Goal: Task Accomplishment & Management: Manage account settings

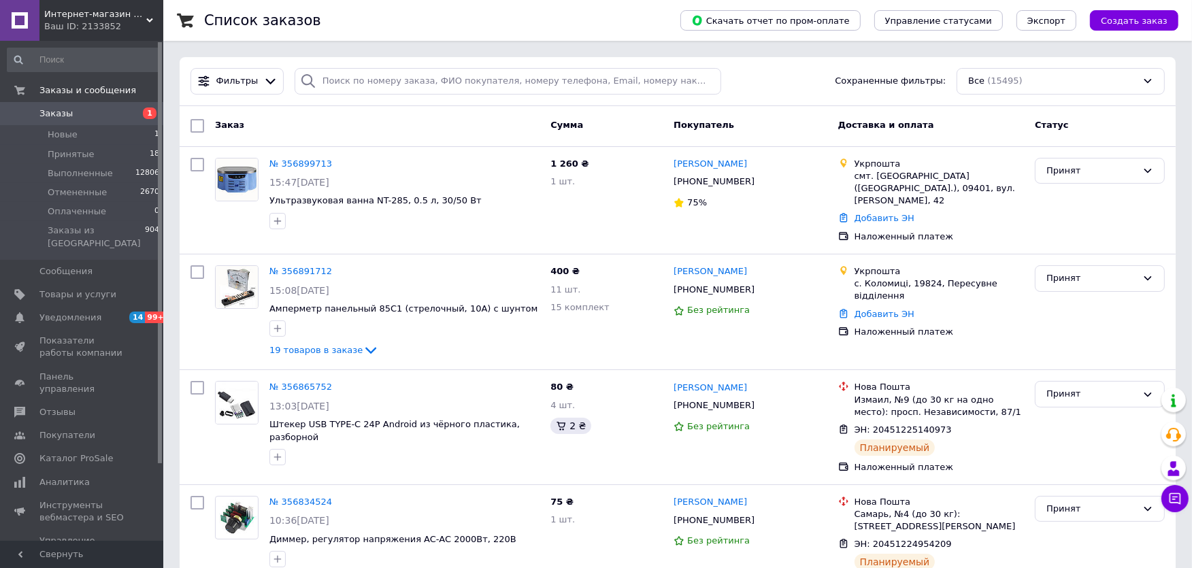
click at [1146, 83] on div "Все (15495)" at bounding box center [1061, 81] width 208 height 27
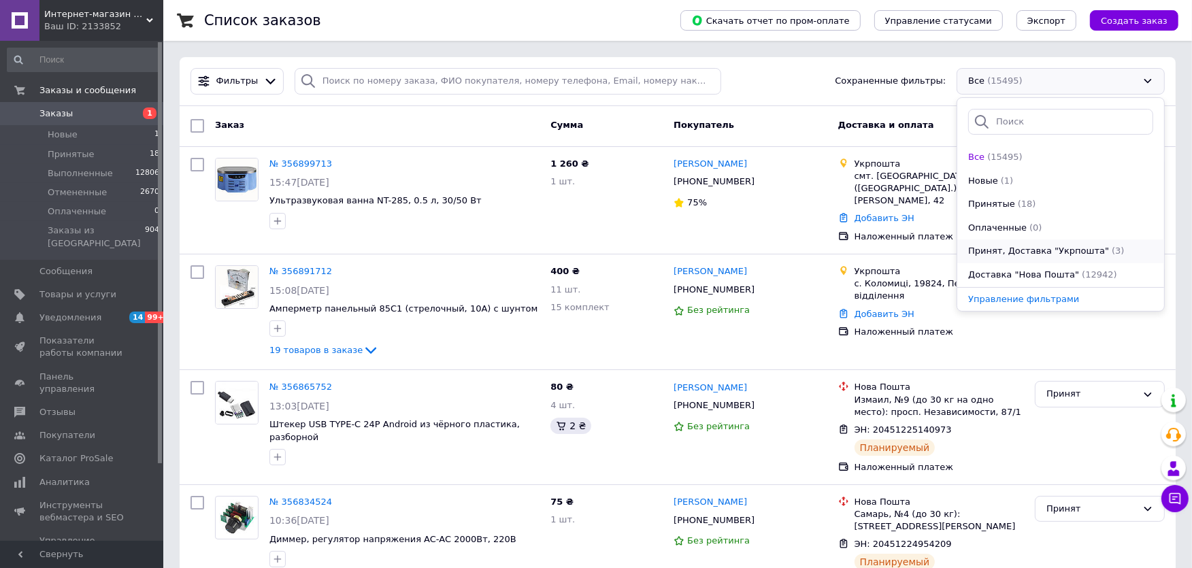
click at [1085, 246] on span "Принят, Доставка "Укрпошта"" at bounding box center [1038, 251] width 141 height 13
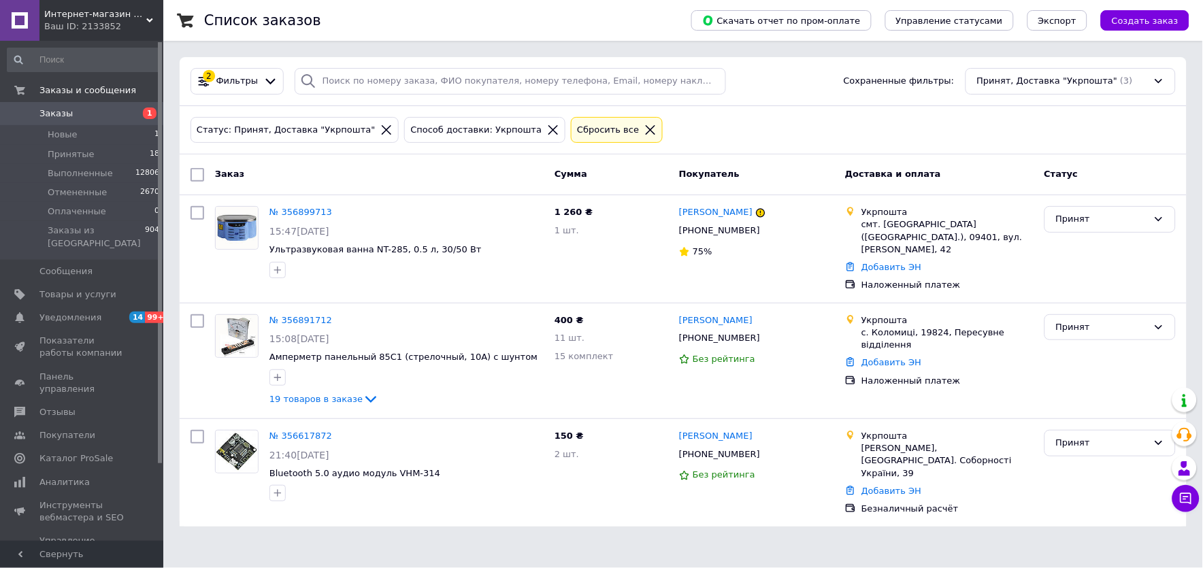
scroll to position [92, 0]
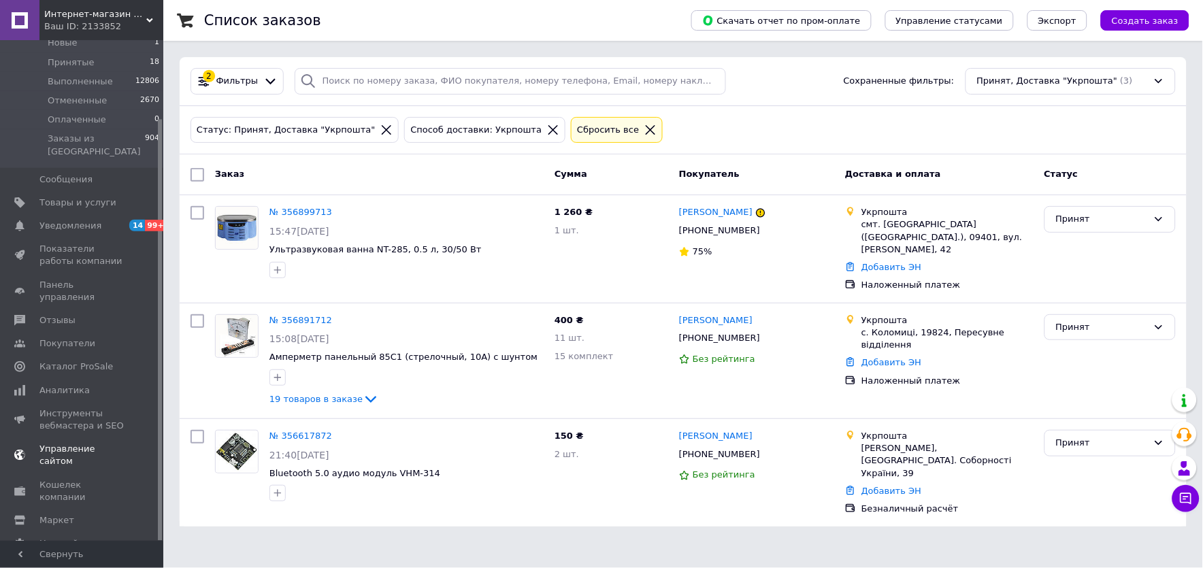
click at [82, 443] on span "Управление сайтом" at bounding box center [82, 455] width 86 height 24
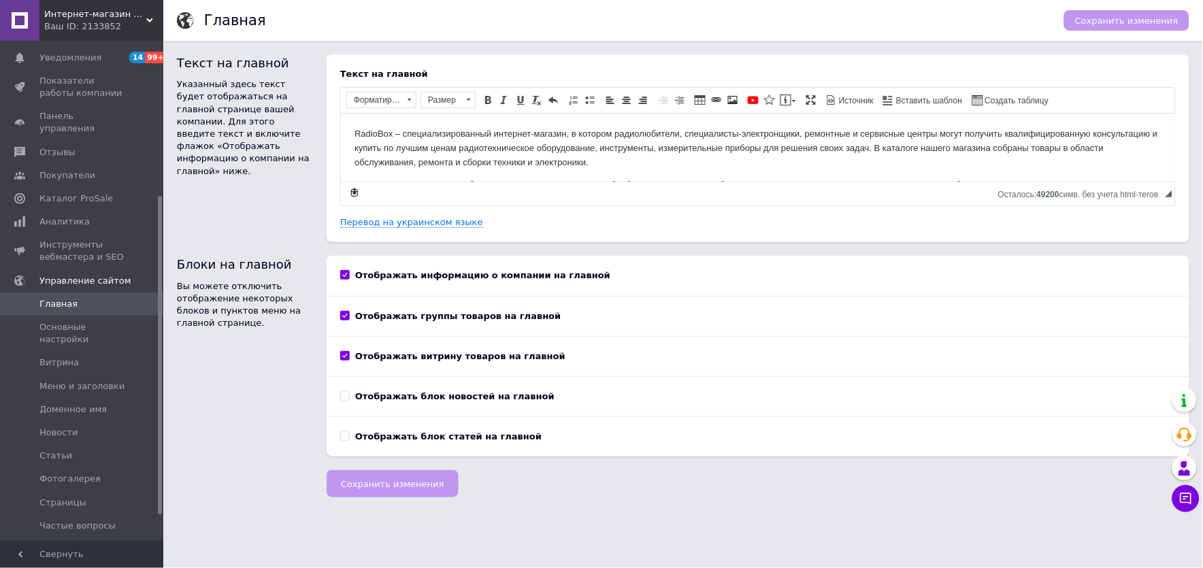
scroll to position [284, 0]
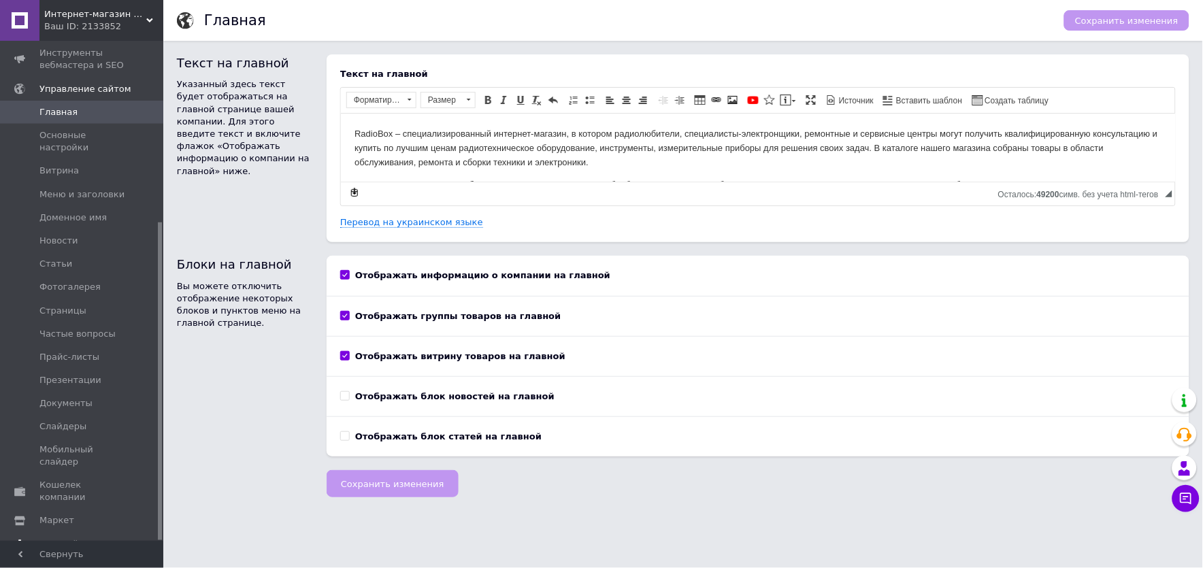
click at [65, 539] on span "Настройки" at bounding box center [64, 545] width 50 height 12
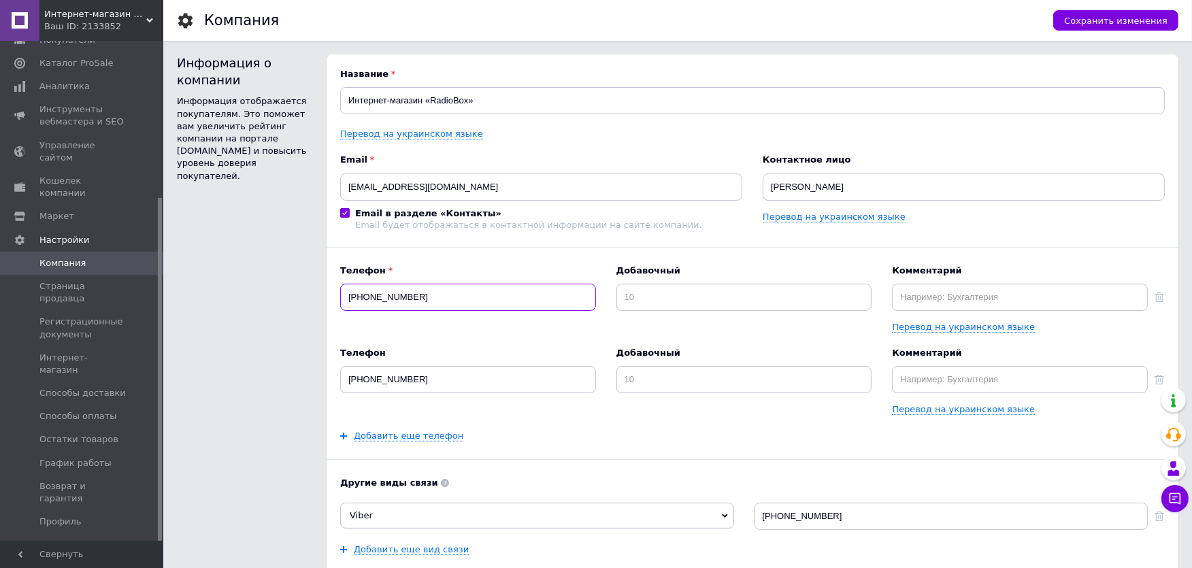
click at [434, 304] on input "[PHONE_NUMBER]" at bounding box center [468, 297] width 256 height 27
drag, startPoint x: 426, startPoint y: 297, endPoint x: 310, endPoint y: 298, distance: 116.4
click at [314, 298] on div "Информация о компании Информация отображается покупателям. Это поможет вам увел…" at bounding box center [678, 396] width 1002 height 685
